Goal: Transaction & Acquisition: Obtain resource

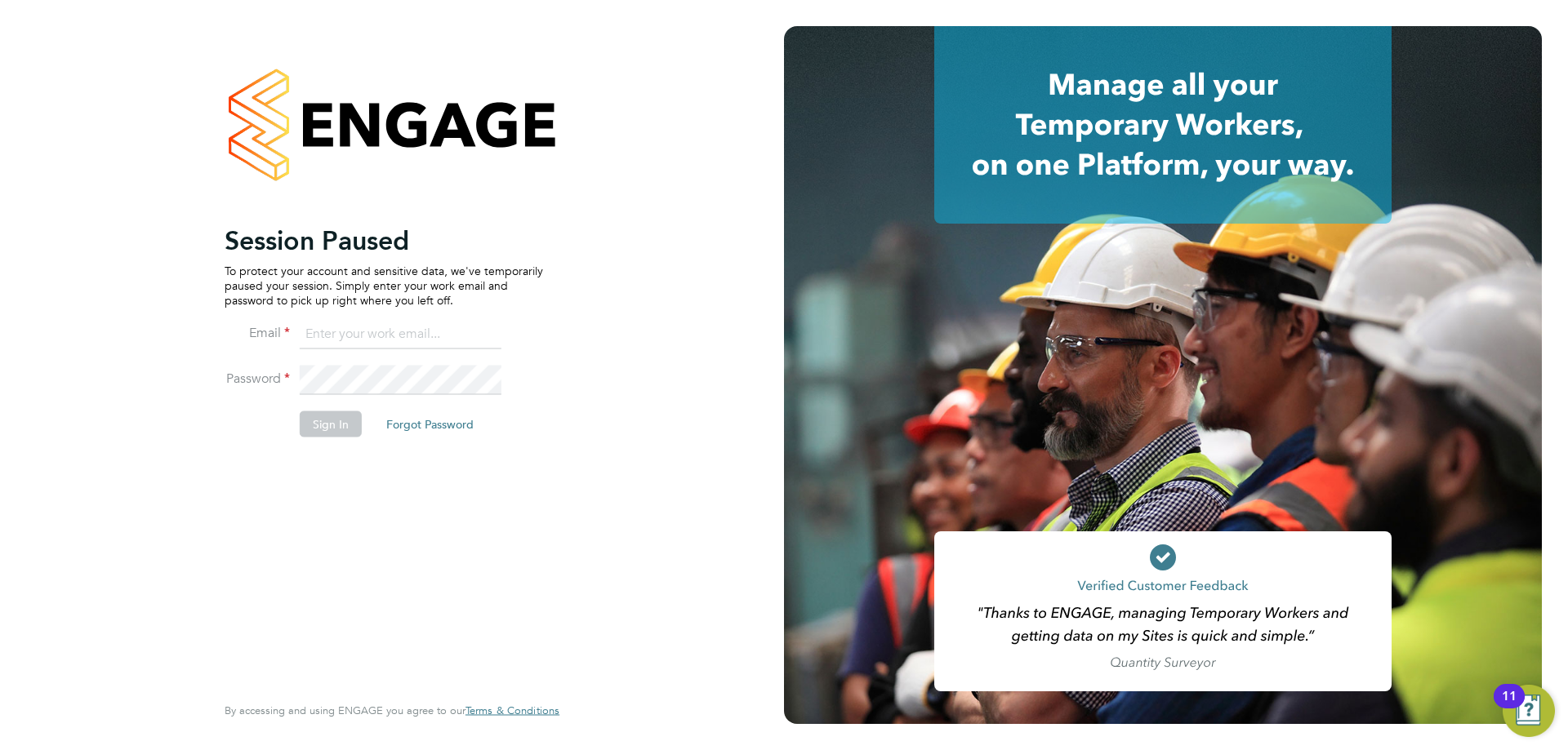
type input "jwhyms@fr-group.co.uk"
click at [323, 436] on button "Sign In" at bounding box center [330, 423] width 62 height 26
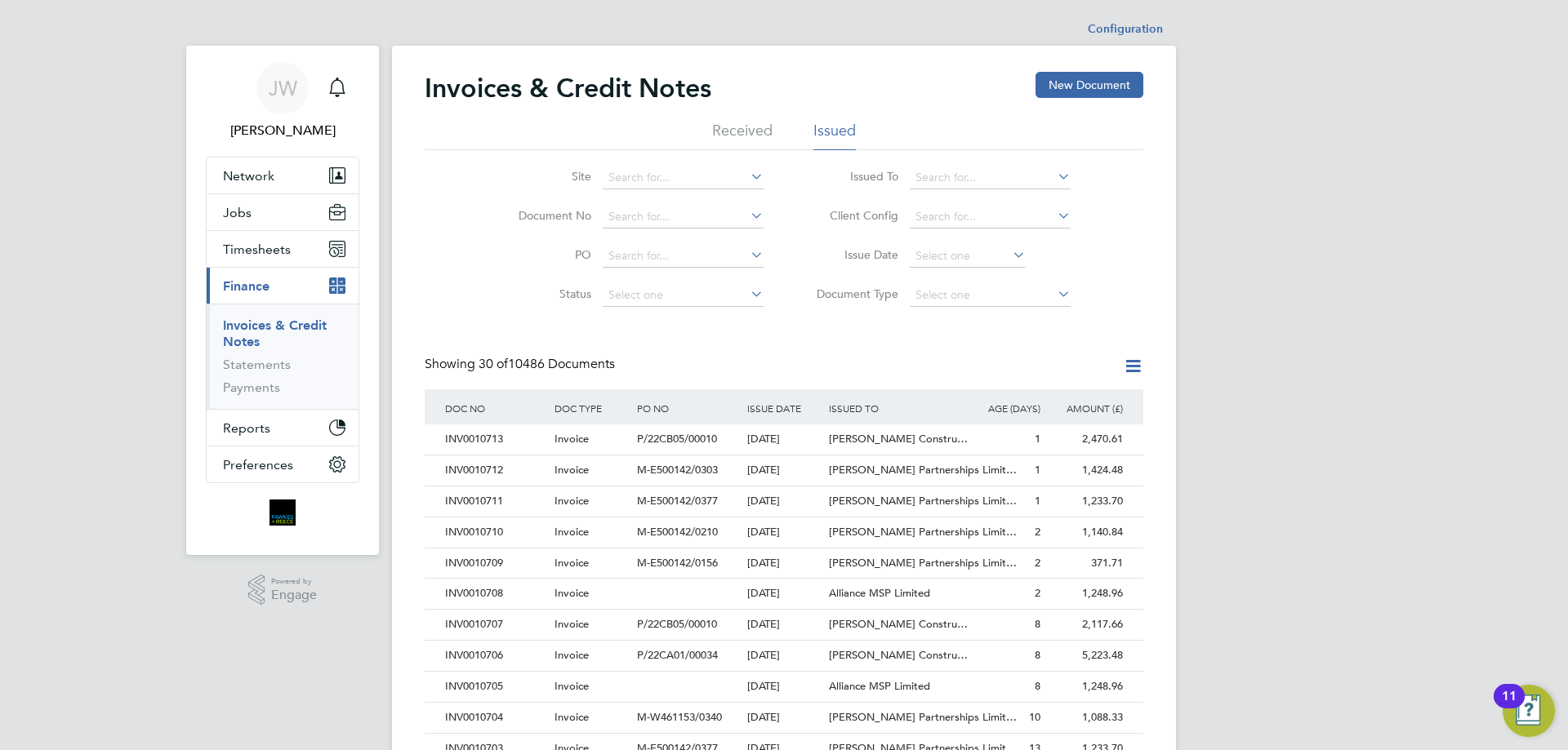
click at [255, 331] on link "Invoices & Credit Notes" at bounding box center [274, 333] width 103 height 32
click at [648, 216] on input at bounding box center [683, 217] width 160 height 23
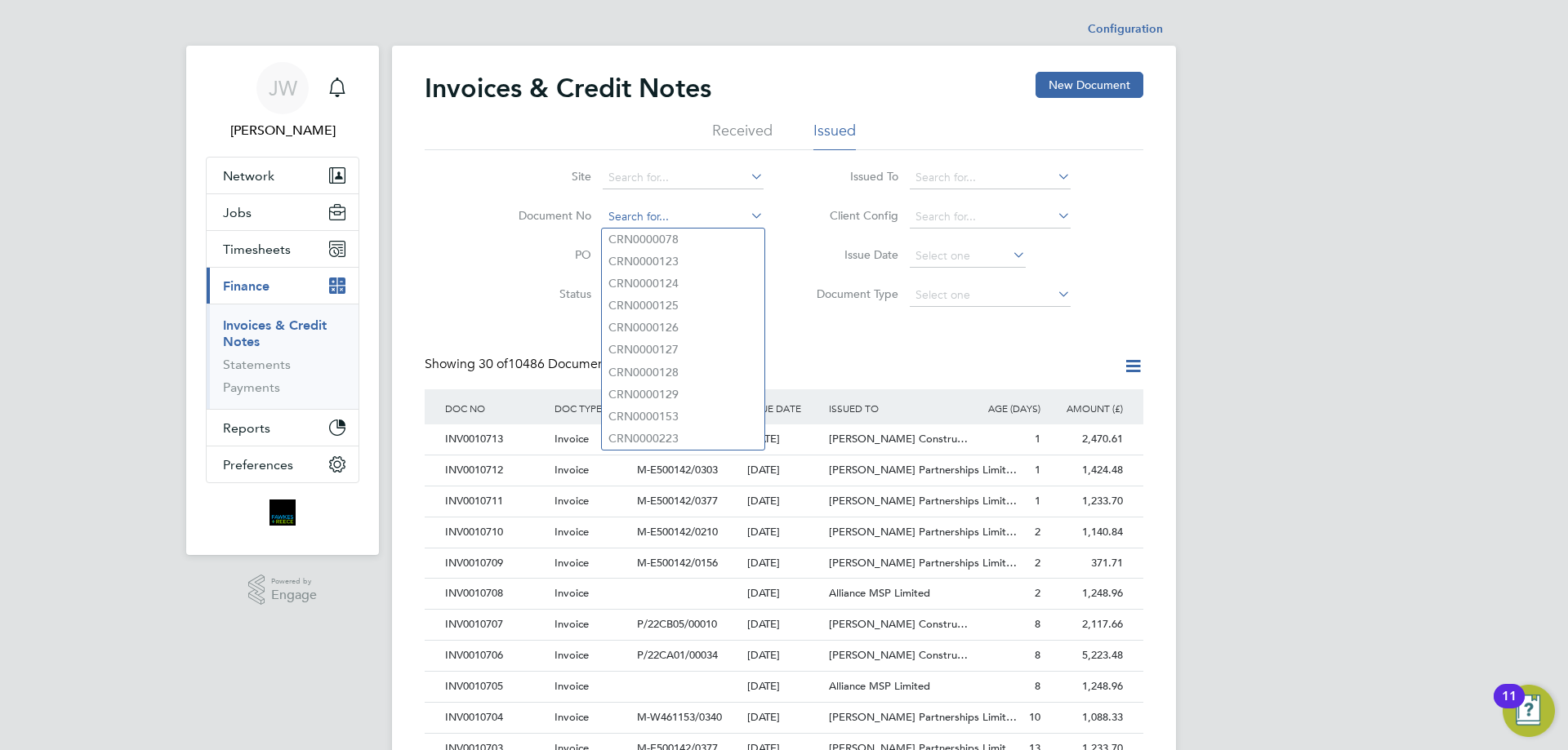
click at [650, 218] on input at bounding box center [683, 217] width 160 height 23
click at [656, 216] on input "669" at bounding box center [683, 217] width 160 height 23
drag, startPoint x: 583, startPoint y: 217, endPoint x: 542, endPoint y: 210, distance: 41.6
click at [542, 210] on li "Document No 669" at bounding box center [631, 218] width 307 height 39
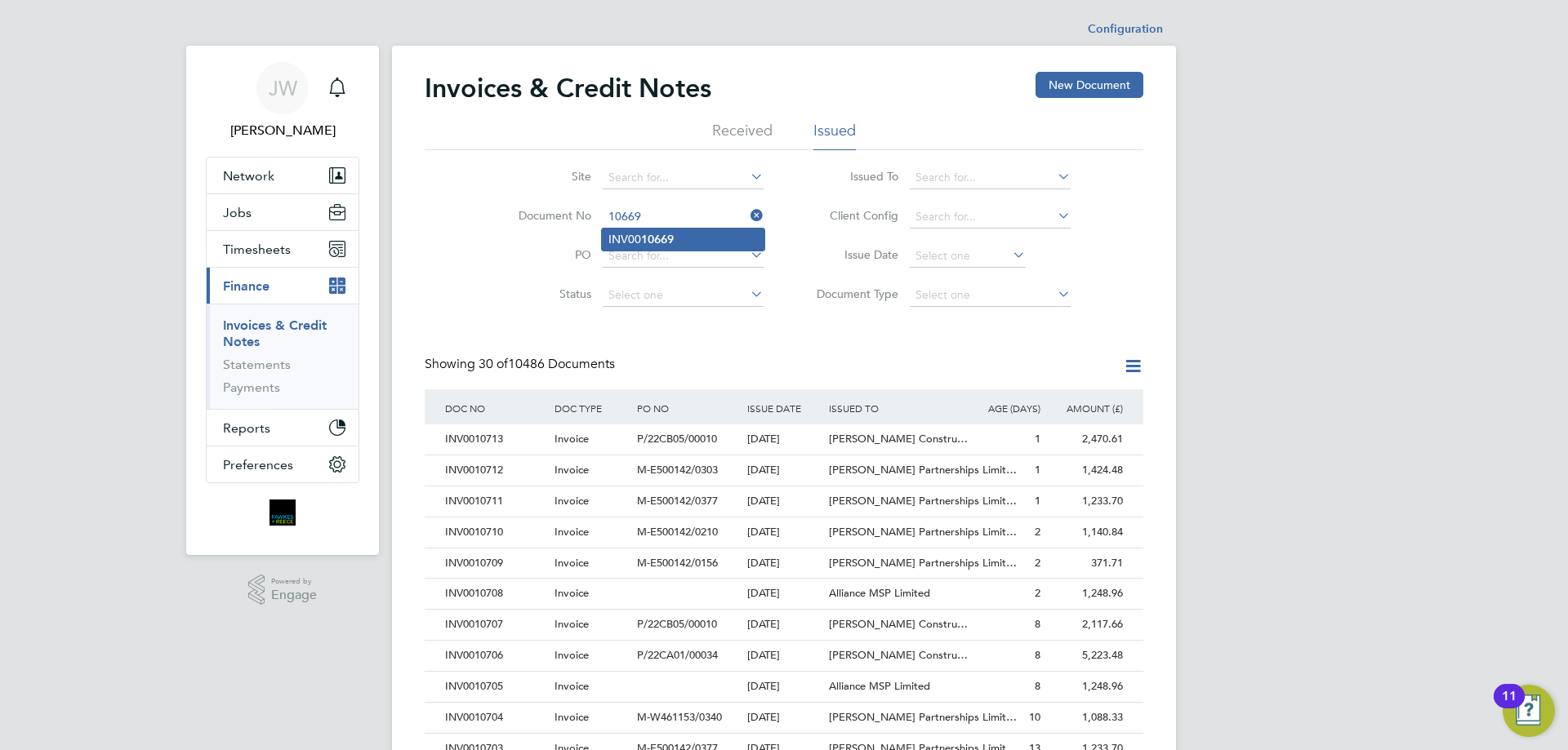
click at [673, 236] on b "10669" at bounding box center [657, 240] width 32 height 14
type input "INV0010669"
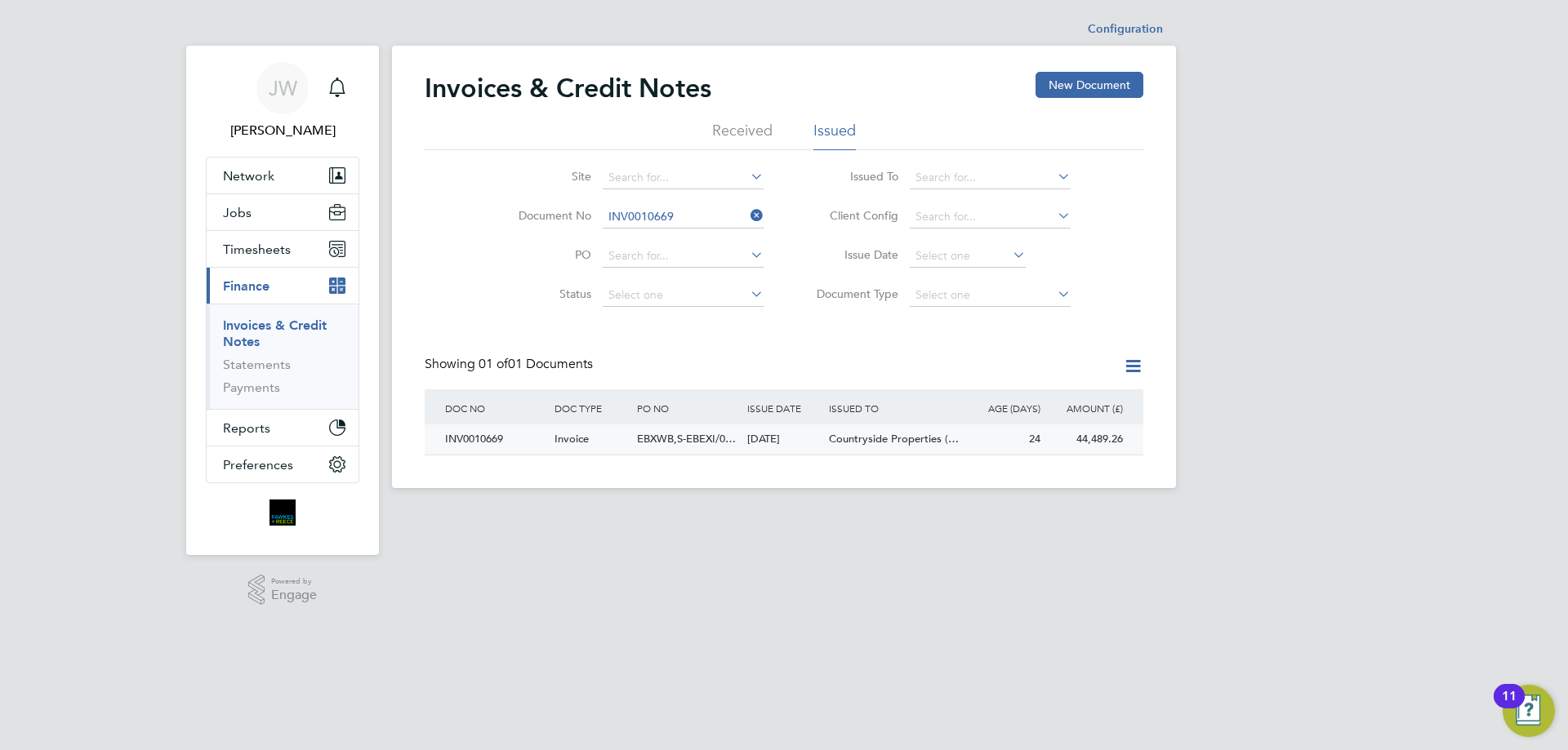
click at [481, 442] on div "INV0010669" at bounding box center [496, 439] width 109 height 30
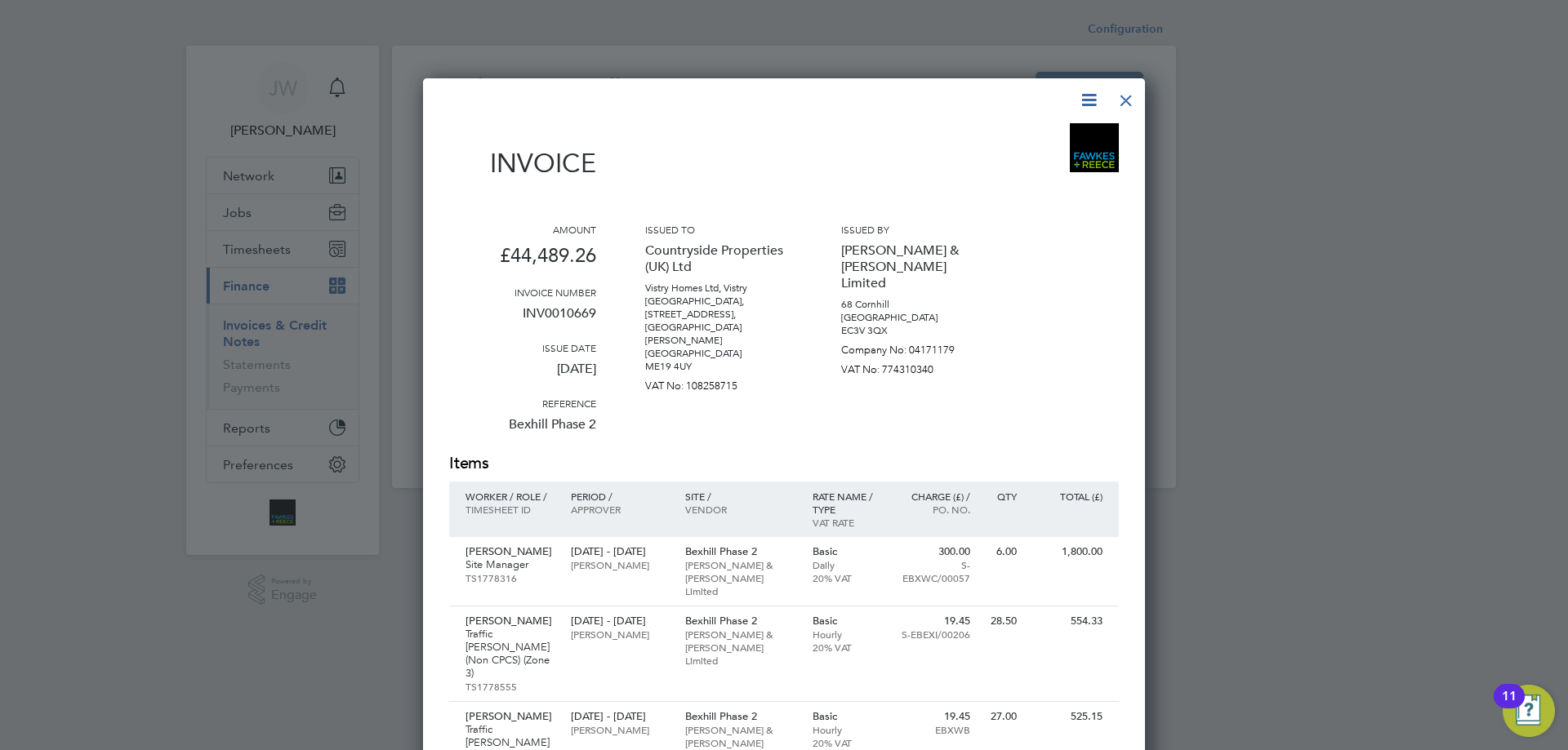
click at [1087, 96] on icon at bounding box center [1089, 100] width 20 height 20
click at [1035, 128] on li "Download Invoice" at bounding box center [1040, 138] width 113 height 23
